Goal: Subscribe to service/newsletter

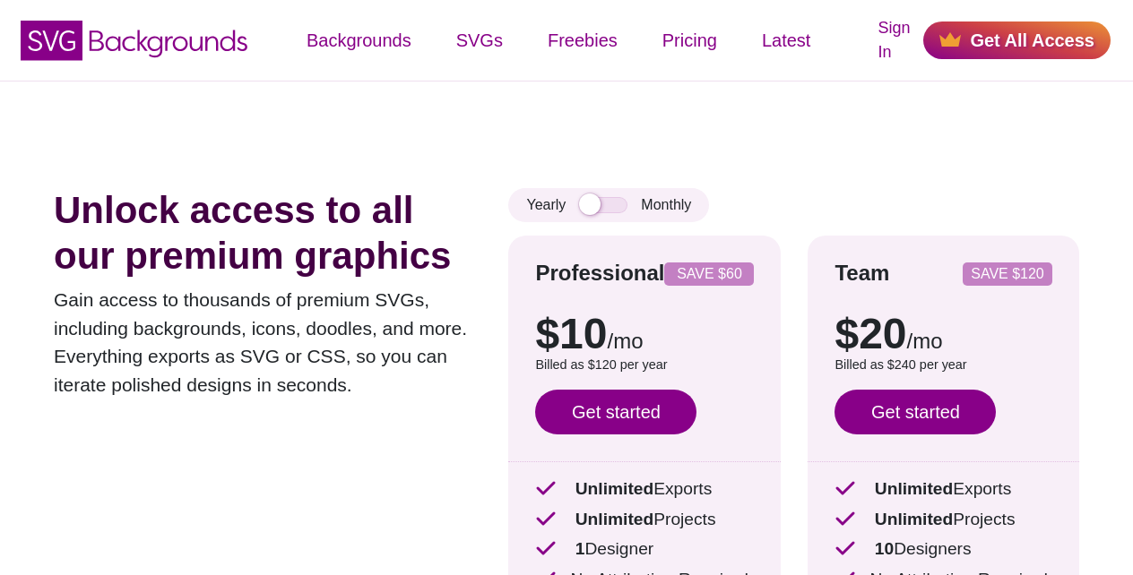
click at [610, 412] on link "Get started" at bounding box center [615, 412] width 161 height 45
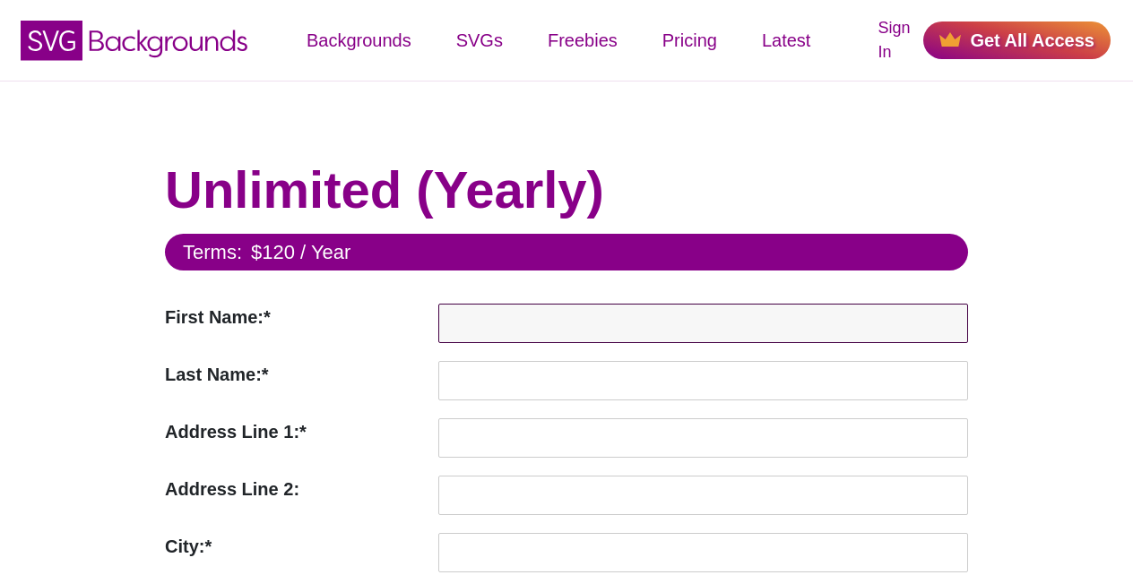
click at [574, 319] on input "First Name:*" at bounding box center [703, 323] width 530 height 39
paste input "Test"
type input "Test"
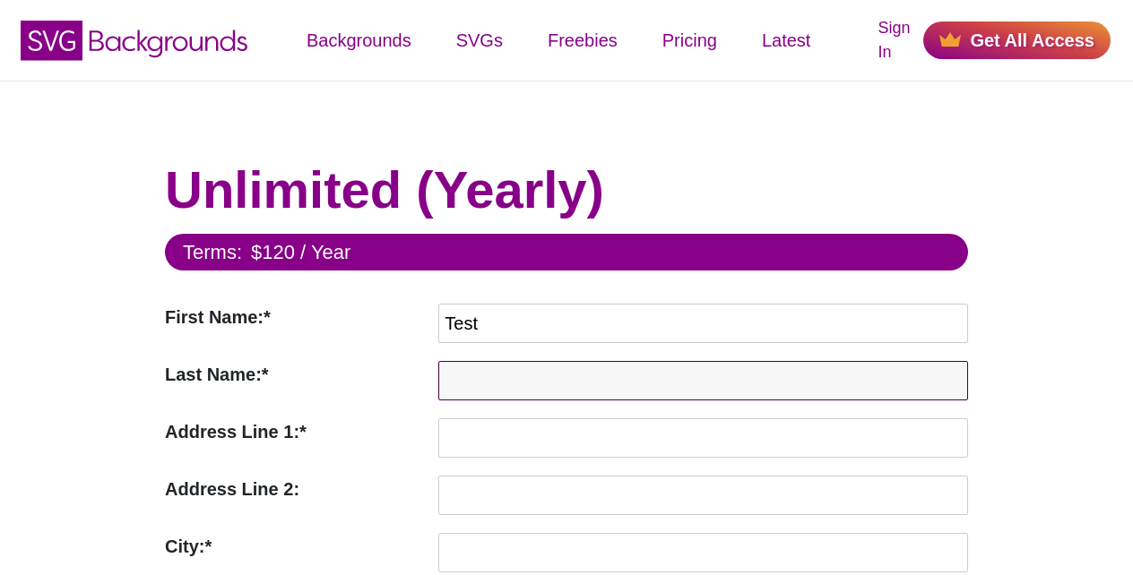
click at [574, 377] on input "Last Name:*" at bounding box center [703, 380] width 530 height 39
paste input "User"
type input "User"
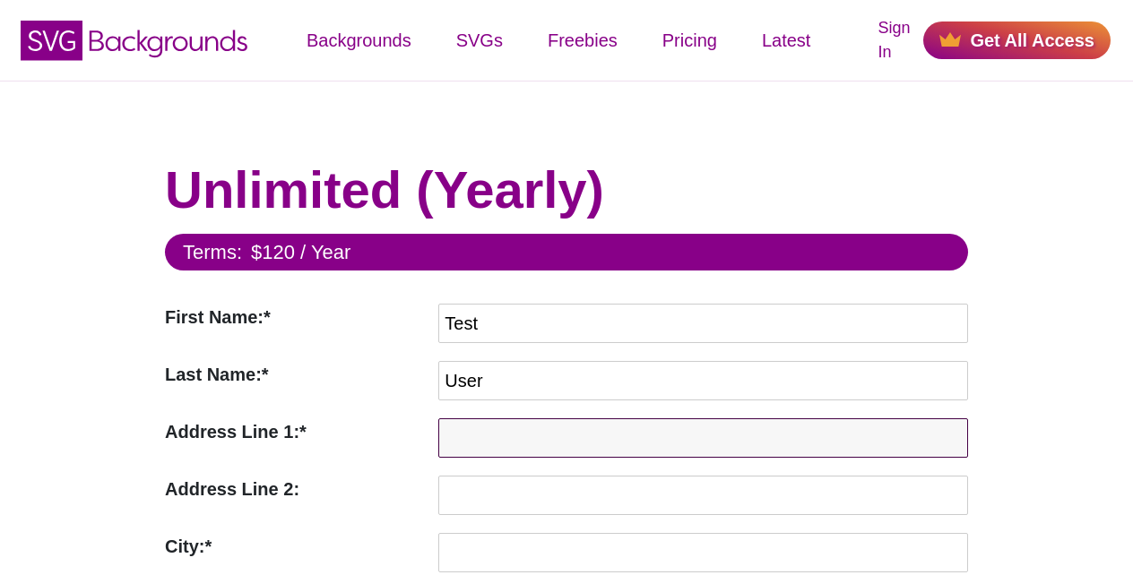
click at [574, 436] on input "Address Line 1:*" at bounding box center [703, 438] width 530 height 39
paste input "[STREET_ADDRESS]"
type input "[STREET_ADDRESS]"
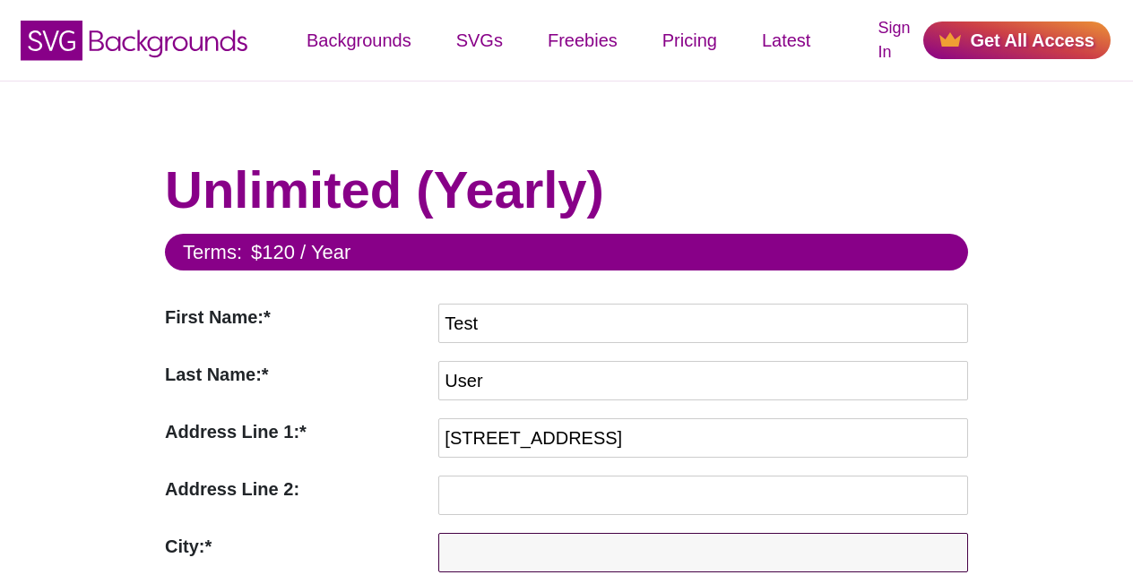
click at [574, 551] on input "City:*" at bounding box center [703, 552] width 530 height 39
paste input "Test City"
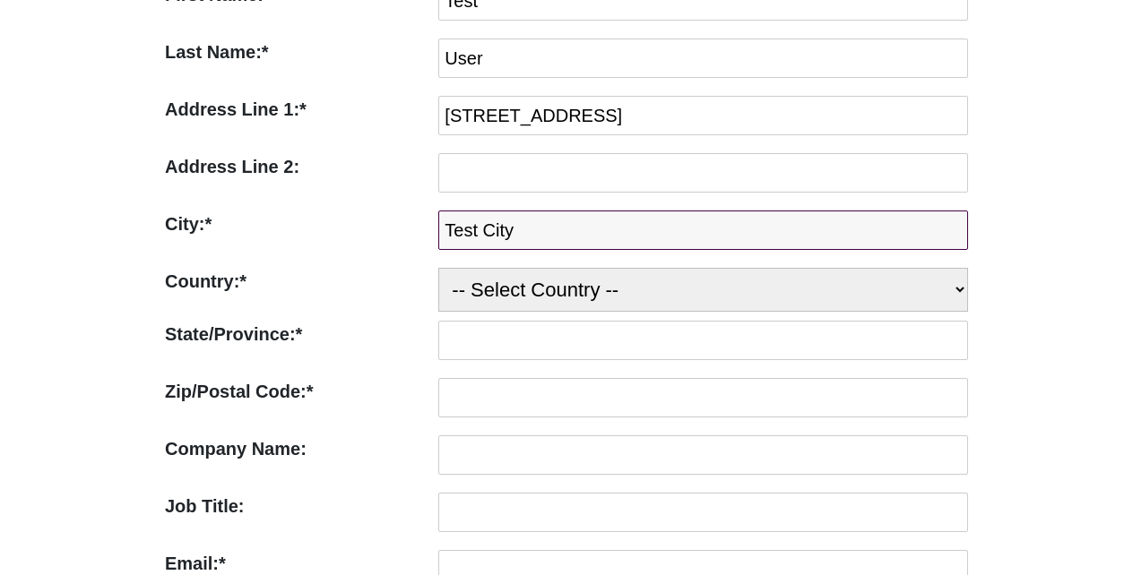
type input "Test City"
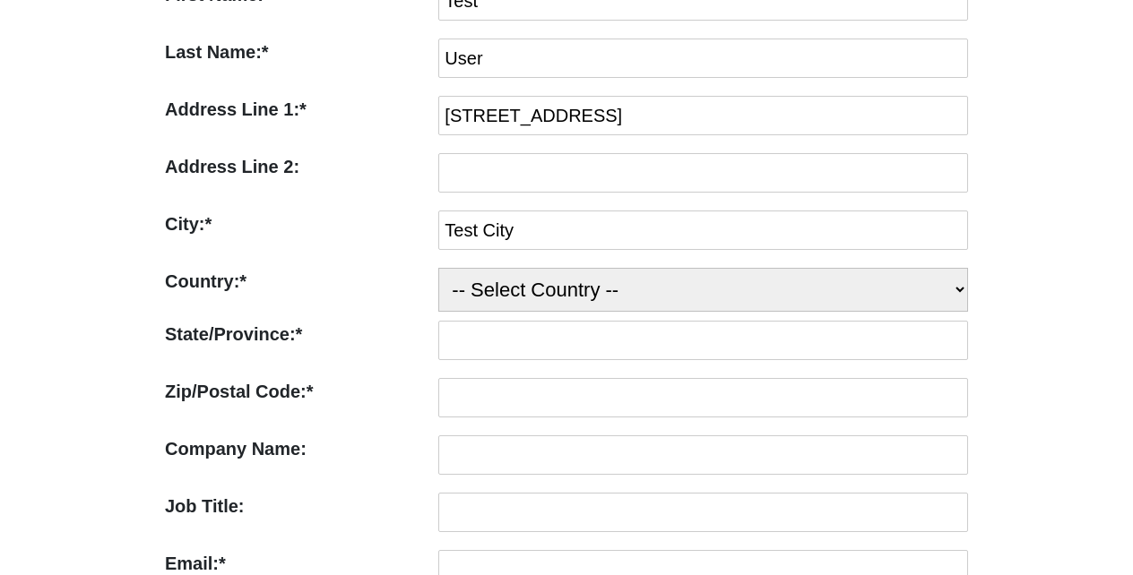
select select "US"
click at [438, 268] on select "-- Select Country -- United States (US) Afghanistan Åland Islands Albania Alger…" at bounding box center [703, 290] width 530 height 44
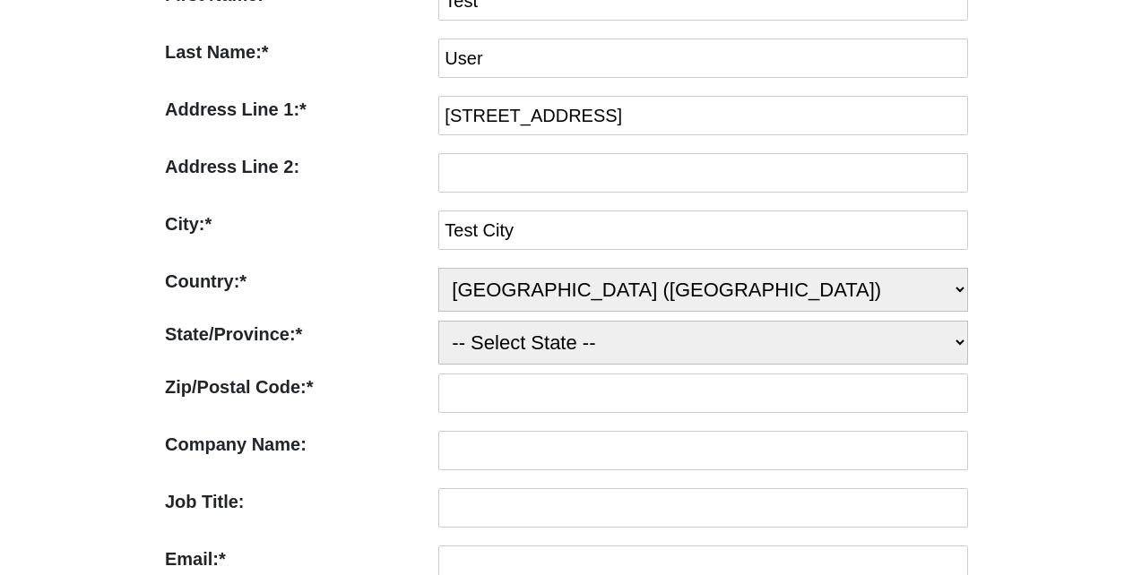
select select "AL"
click at [438, 321] on select "-- Select State -- Alabama Alaska Arizona Arkansas California Colorado Connecti…" at bounding box center [703, 343] width 530 height 44
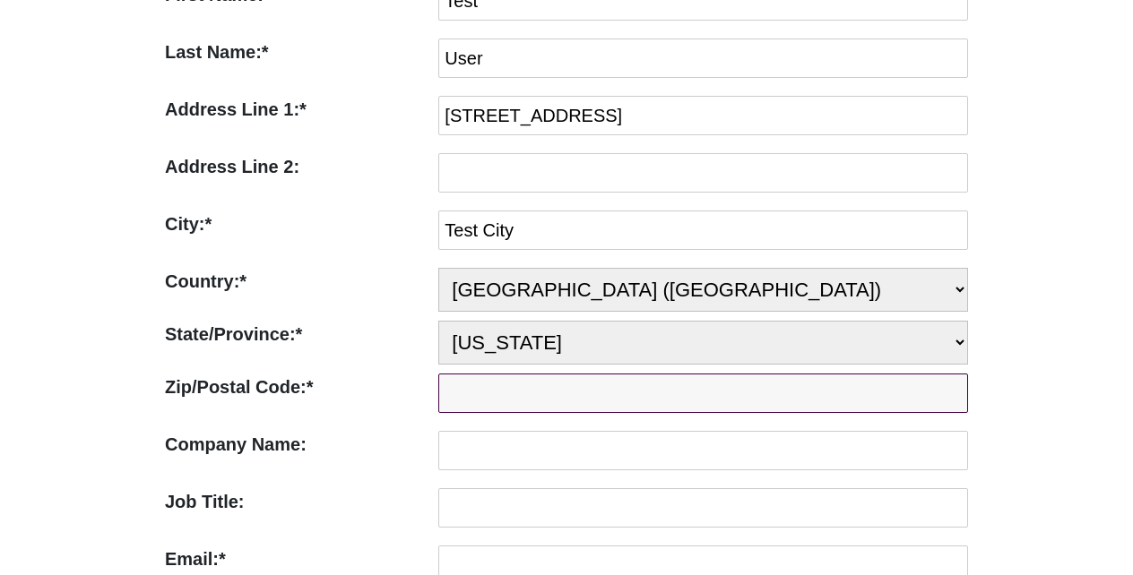
click at [574, 390] on input "Zip/Postal Code:*" at bounding box center [703, 393] width 530 height 39
paste input "35004"
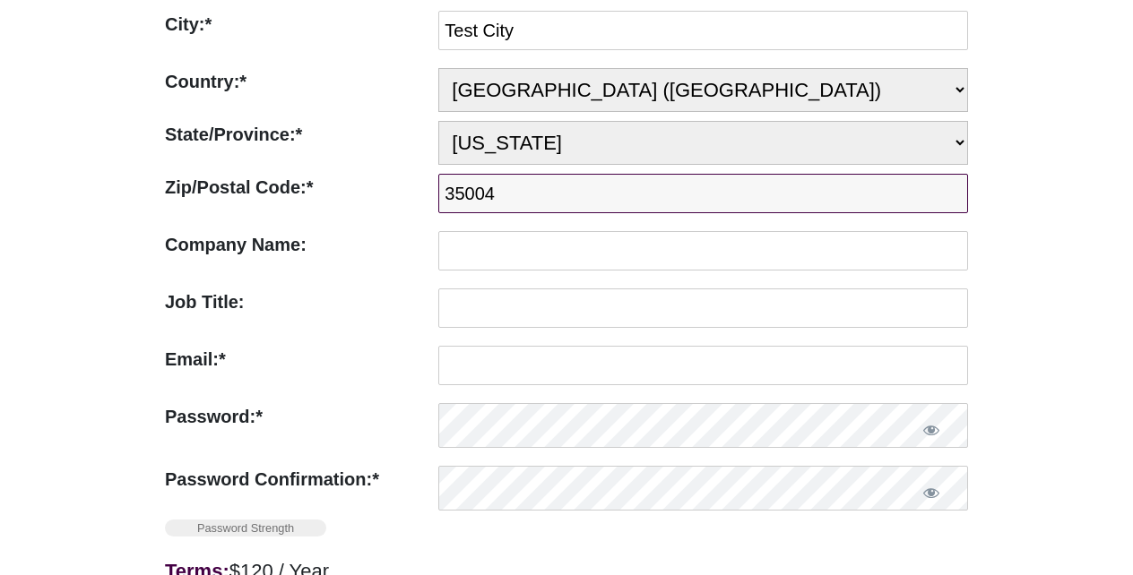
scroll to position [645, 0]
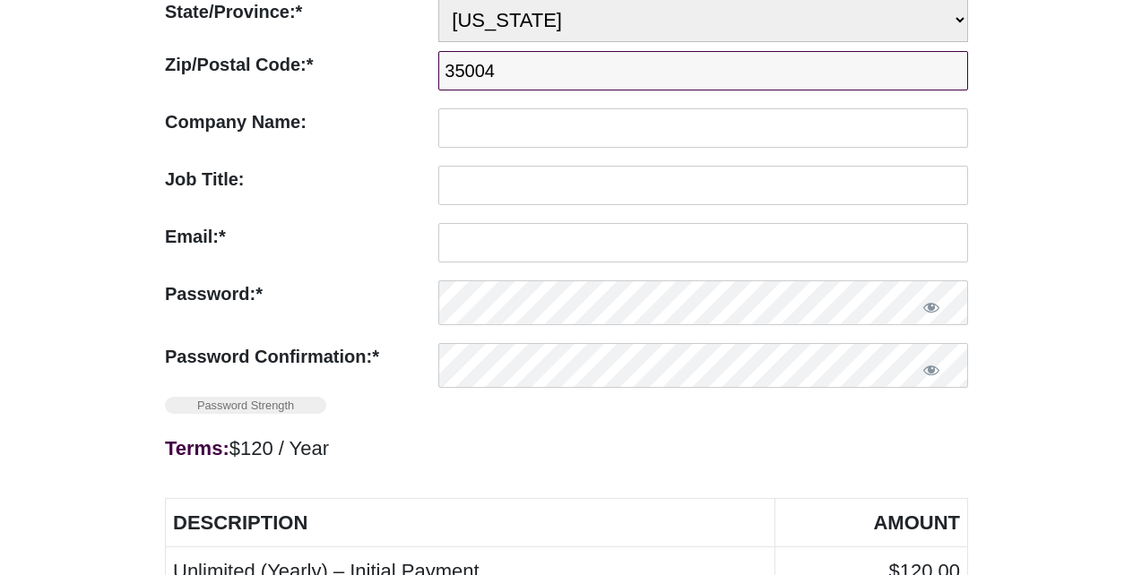
type input "35004"
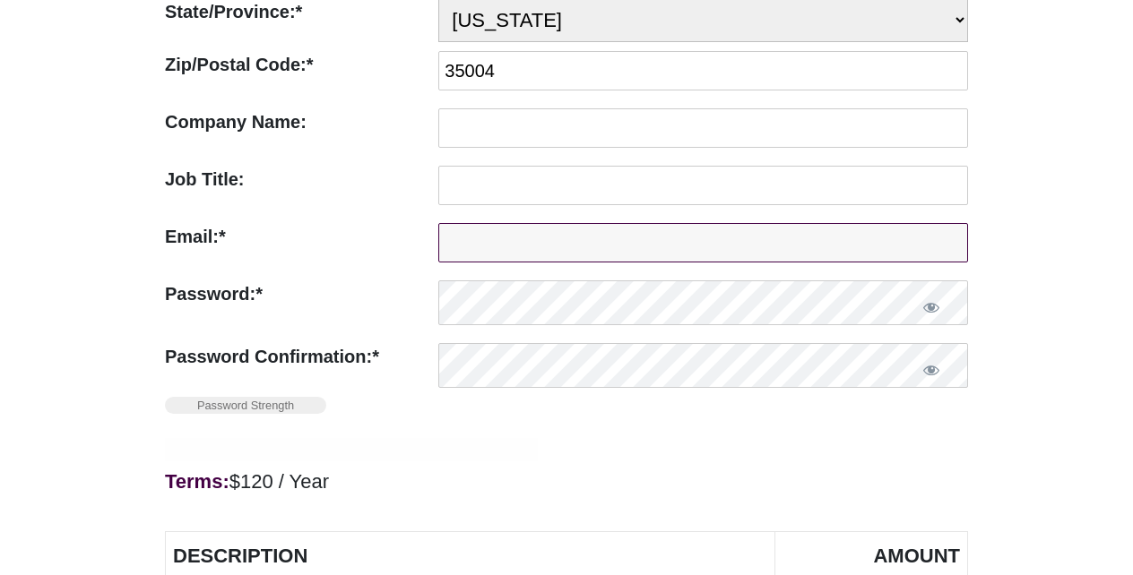
click at [574, 235] on input "Email:*" at bounding box center [703, 242] width 530 height 39
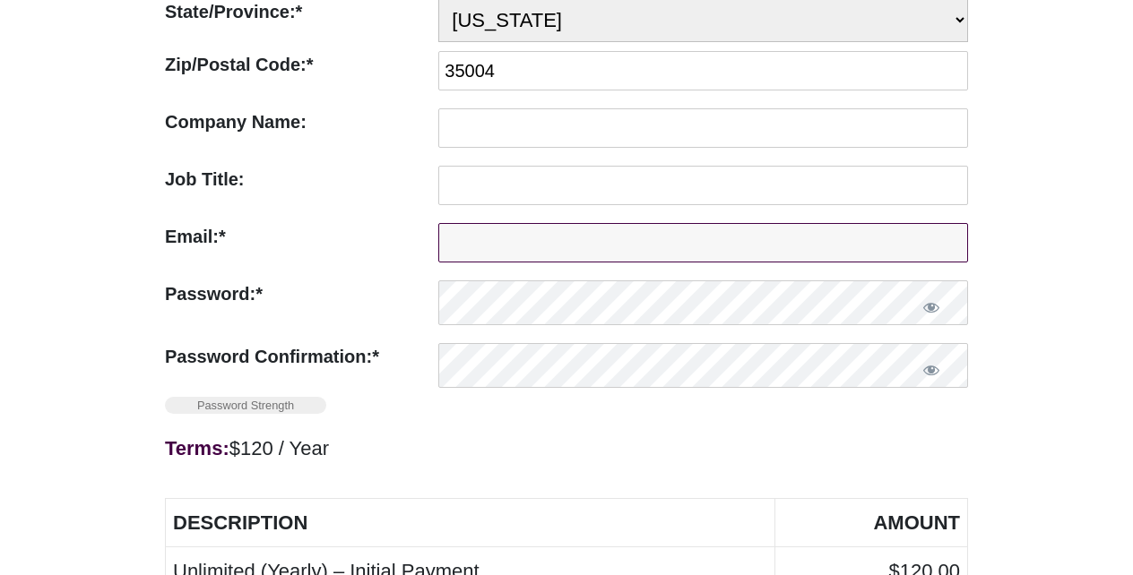
paste input "[EMAIL_ADDRESS][DOMAIN_NAME]"
type input "[EMAIL_ADDRESS][DOMAIN_NAME]"
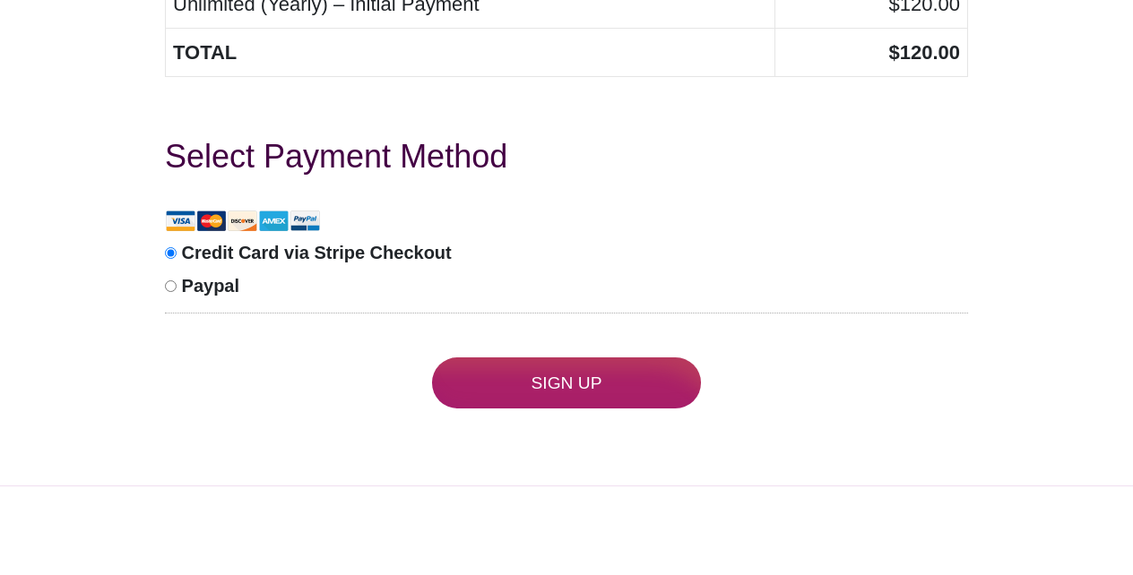
scroll to position [1291, 0]
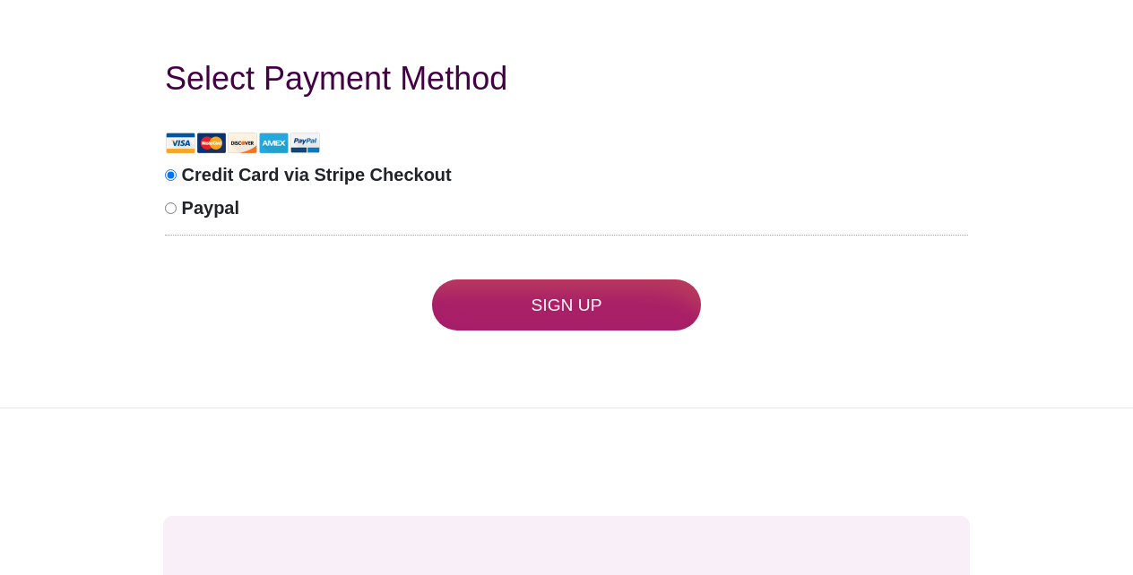
click at [574, 299] on input "Sign Up" at bounding box center [566, 305] width 269 height 51
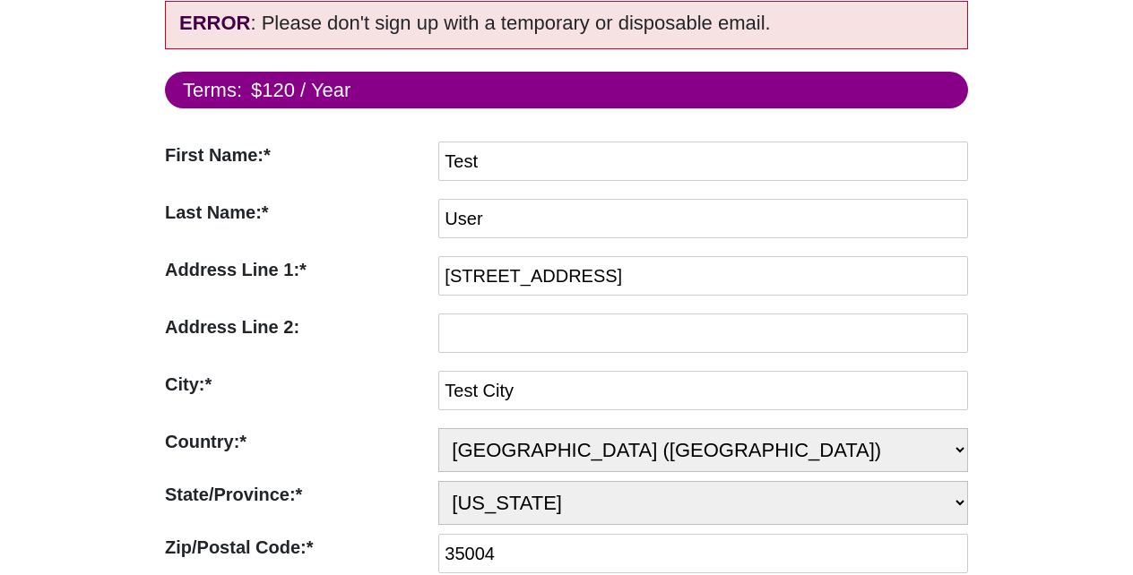
scroll to position [556, 0]
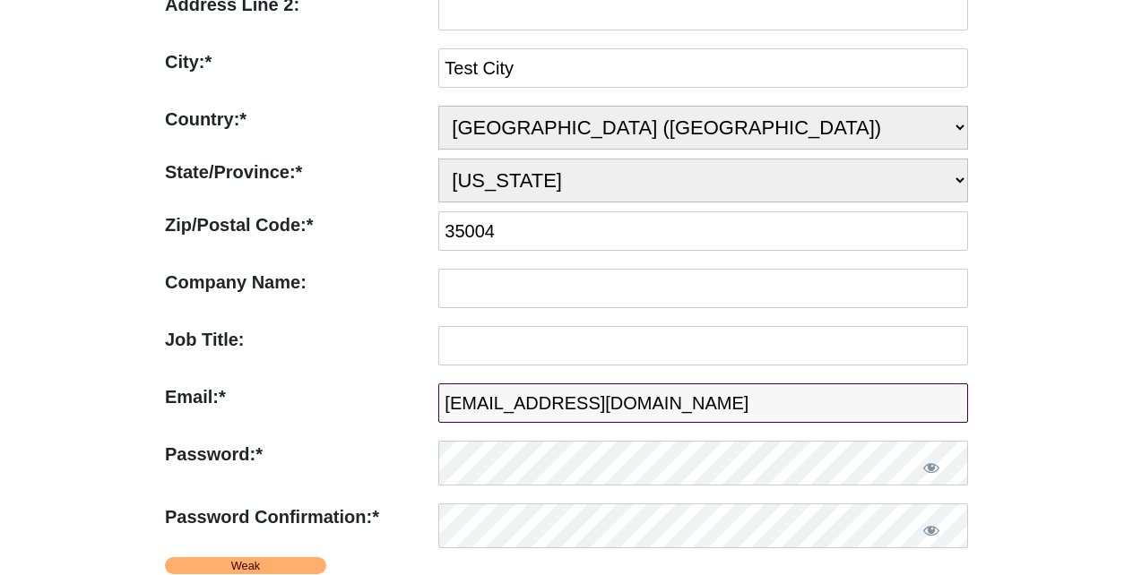
click at [574, 399] on input "[EMAIL_ADDRESS][DOMAIN_NAME]" at bounding box center [703, 403] width 530 height 39
paste input "[EMAIL_ADDRESS][DOMAIN_NAME]"
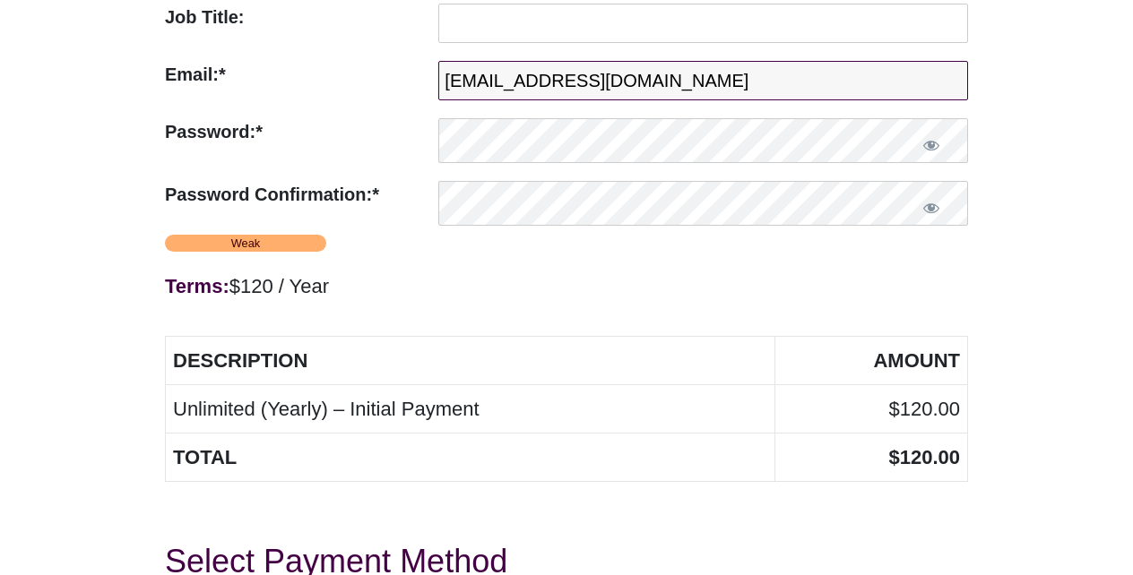
scroll to position [1201, 0]
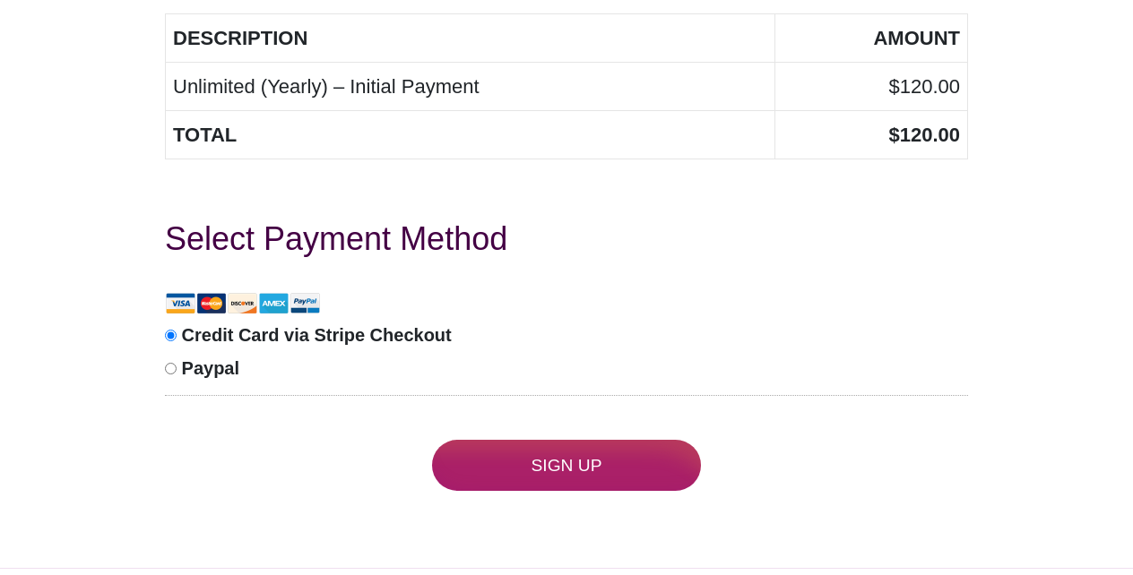
type input "[EMAIL_ADDRESS][DOMAIN_NAME]"
click at [574, 463] on input "Sign Up" at bounding box center [566, 465] width 269 height 51
